Goal: Task Accomplishment & Management: Manage account settings

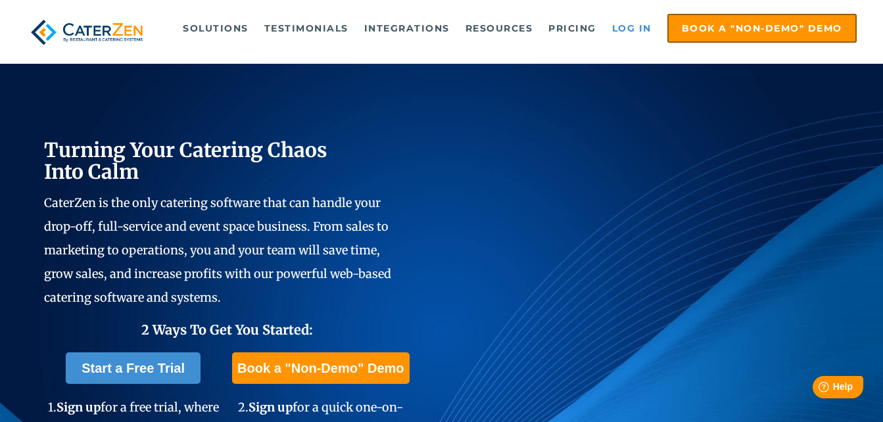
click at [630, 30] on link "Log in" at bounding box center [631, 28] width 53 height 26
click at [636, 30] on link "Log in" at bounding box center [631, 28] width 53 height 26
click at [631, 30] on link "Log in" at bounding box center [631, 28] width 53 height 26
